Goal: Information Seeking & Learning: Learn about a topic

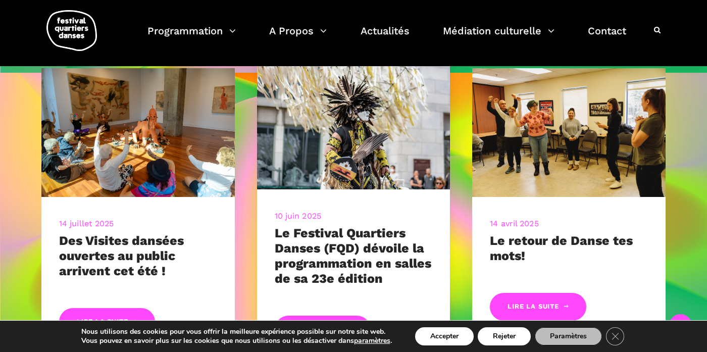
scroll to position [396, 0]
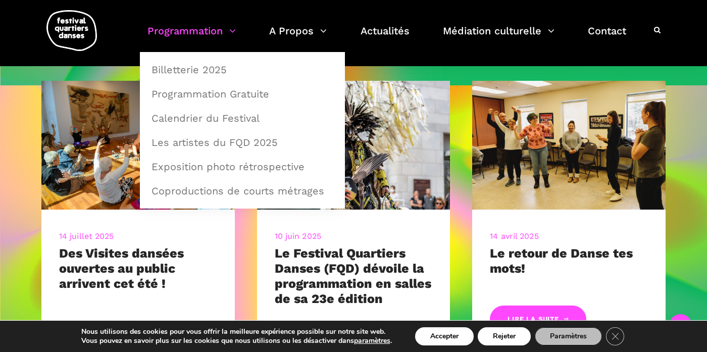
click at [201, 34] on link "Programmation" at bounding box center [192, 37] width 88 height 30
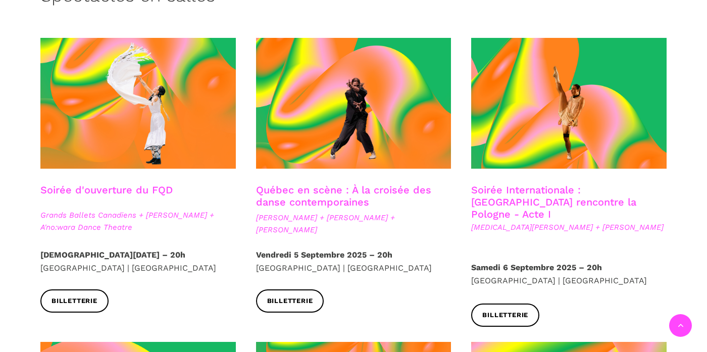
click at [130, 190] on link "Soirée d'ouverture du FQD" at bounding box center [106, 190] width 132 height 12
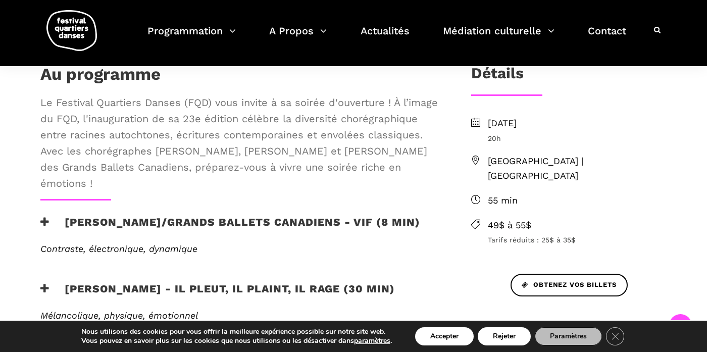
scroll to position [299, 0]
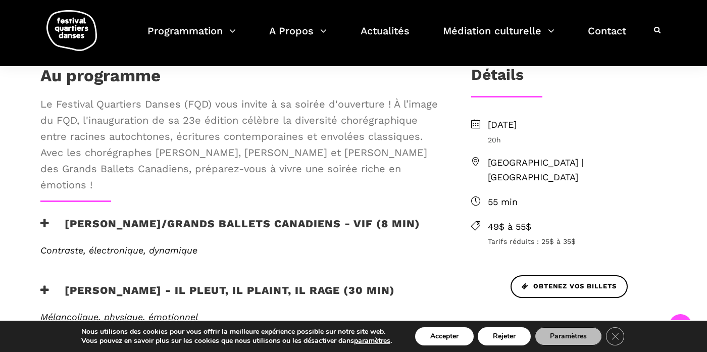
click at [139, 153] on span "Le Festival Quartiers Danses (FQD) vous invite à sa soirée d'ouverture ! À l’im…" at bounding box center [239, 144] width 398 height 97
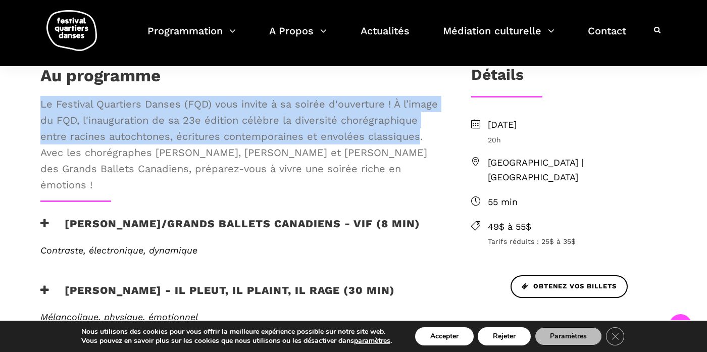
drag, startPoint x: 139, startPoint y: 153, endPoint x: 42, endPoint y: 104, distance: 108.7
click at [42, 104] on span "Le Festival Quartiers Danses (FQD) vous invite à sa soirée d'ouverture ! À l’im…" at bounding box center [239, 144] width 398 height 97
copy span "Le Festival Quartiers Danses (FQD) vous invite à sa soirée d'ouverture ! À l’im…"
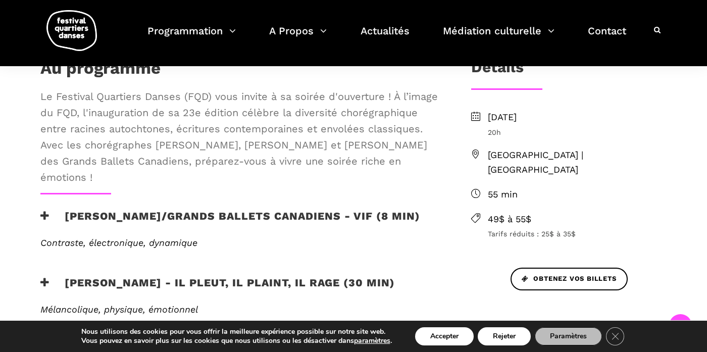
click at [178, 216] on h3 "Etienne Delorme/Grands Ballets Canadiens - Vif (8 min)" at bounding box center [230, 222] width 380 height 25
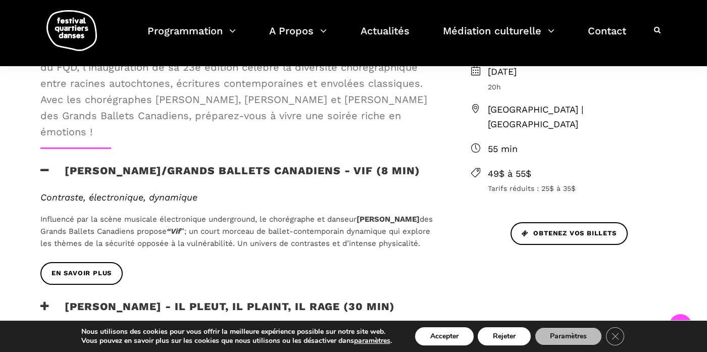
scroll to position [359, 0]
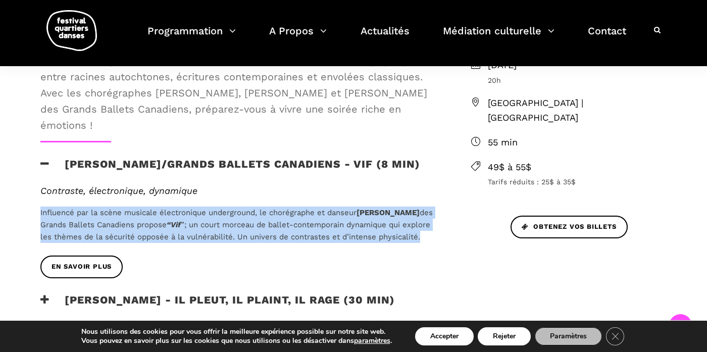
drag, startPoint x: 93, startPoint y: 248, endPoint x: 37, endPoint y: 212, distance: 66.3
click at [37, 212] on div "Contraste, électronique, dynamique Influencé par la scène musicale électronique…" at bounding box center [239, 220] width 418 height 70
copy p "Influencé par la scène musicale électronique underground, le chorégraphe et dan…"
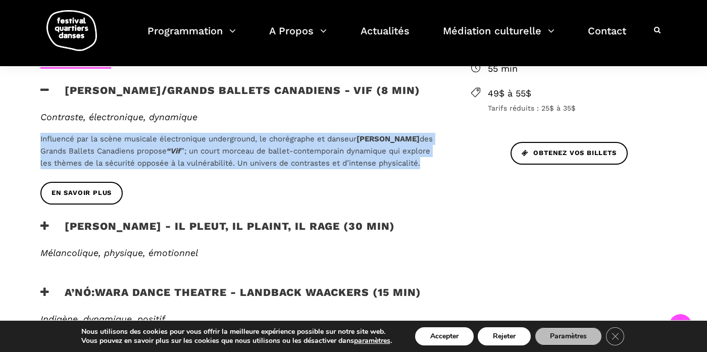
scroll to position [492, 0]
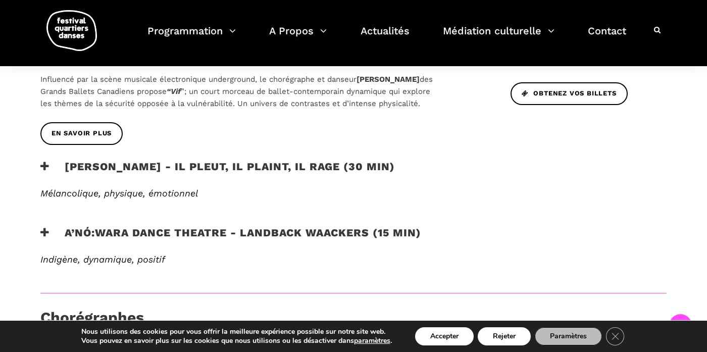
click at [185, 179] on h3 "Charles Brecard - Il pleut, il plaint, il rage (30 min)" at bounding box center [217, 172] width 355 height 25
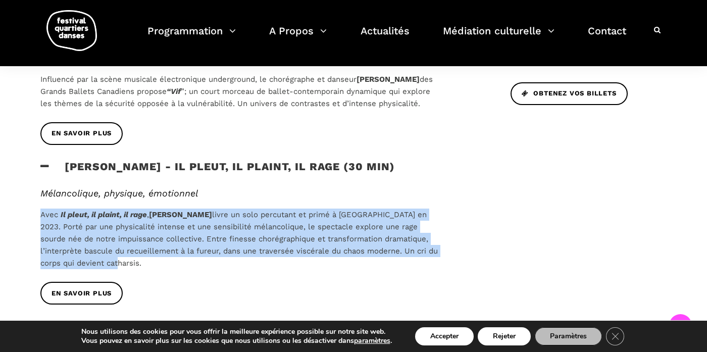
drag, startPoint x: 116, startPoint y: 278, endPoint x: 41, endPoint y: 228, distance: 89.3
click at [41, 228] on p "Avec Il pleut, il plaint, il rage , Charles Brecard livre un solo percutant et …" at bounding box center [239, 239] width 398 height 61
copy p "Avec Il pleut, il plaint, il rage , Charles Brecard livre un solo percutant et …"
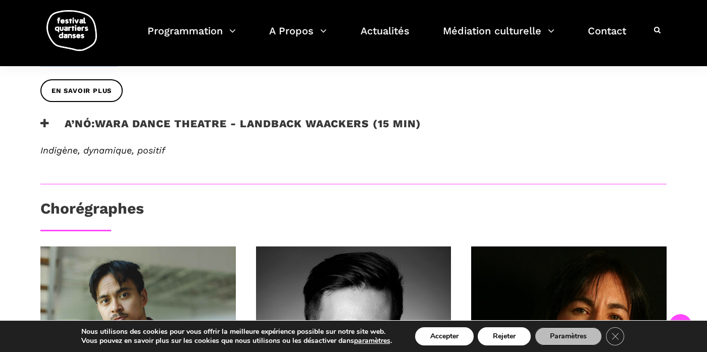
scroll to position [699, 0]
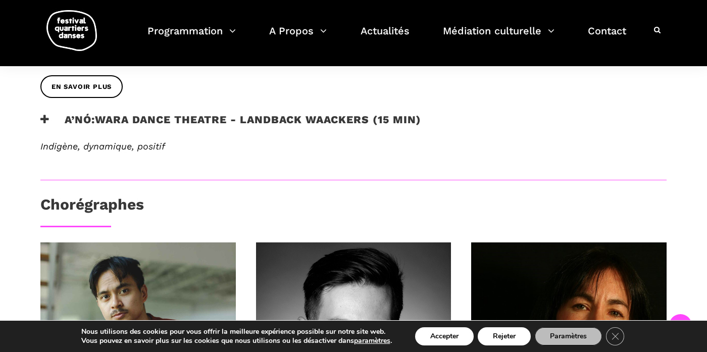
click at [259, 129] on h3 "A’nó:wara Dance Theatre - Landback Waackers (15 min)" at bounding box center [230, 125] width 381 height 25
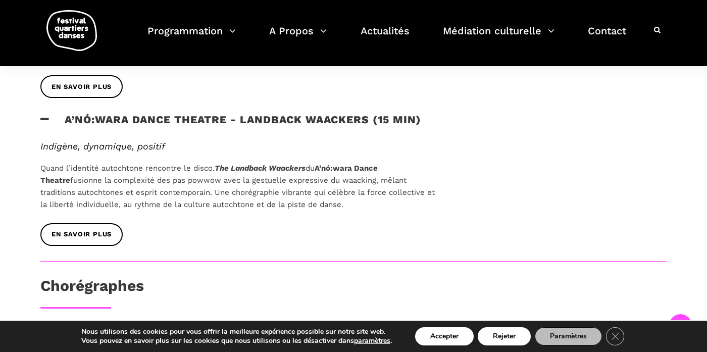
drag, startPoint x: 328, startPoint y: 218, endPoint x: 41, endPoint y: 182, distance: 288.8
click at [41, 182] on p "Quand l’identité autochtone rencontre le disco. The Landback Waackers du A’nó:w…" at bounding box center [239, 186] width 398 height 49
copy p "Quand l’identité autochtone rencontre le disco. The Landback Waackers du A’nó:w…"
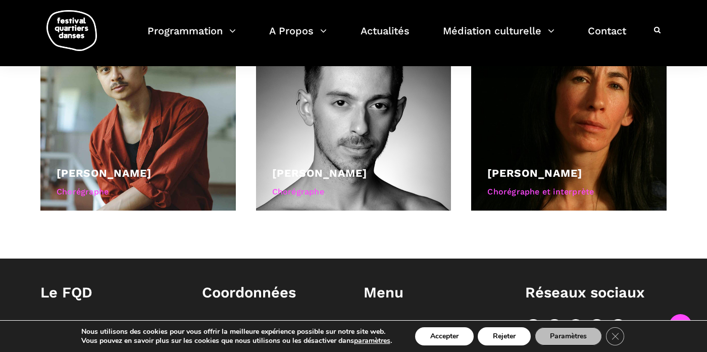
scroll to position [1012, 0]
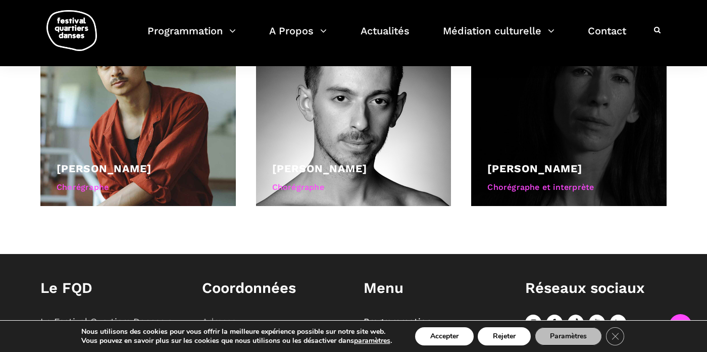
click at [534, 165] on link "Barbara Kaneratonni Diabo" at bounding box center [535, 168] width 95 height 13
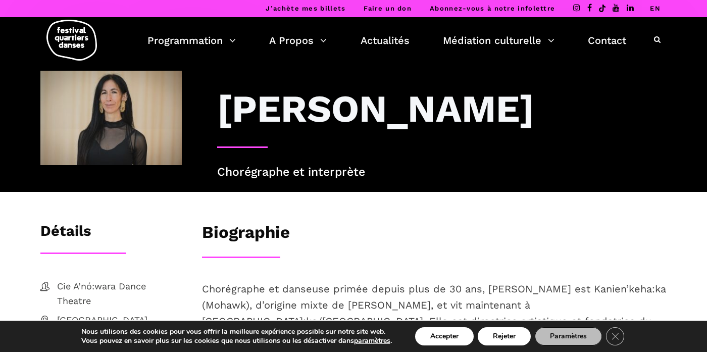
drag, startPoint x: 339, startPoint y: 156, endPoint x: 217, endPoint y: 105, distance: 131.4
click at [217, 105] on h3 "[PERSON_NAME]" at bounding box center [375, 108] width 317 height 45
copy h3 "[PERSON_NAME]"
